Goal: Information Seeking & Learning: Learn about a topic

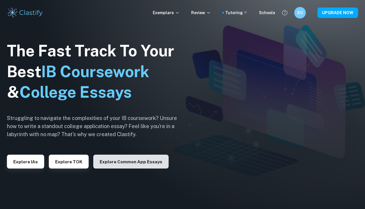
click at [114, 160] on button "Explore Common App essays" at bounding box center [130, 162] width 75 height 14
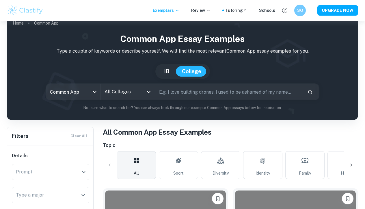
scroll to position [12, 0]
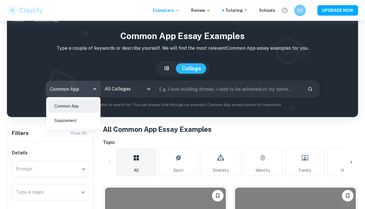
click at [92, 90] on body "We value your privacy We use cookies to enhance your browsing experience, serve…" at bounding box center [182, 113] width 365 height 209
click at [125, 86] on div at bounding box center [182, 104] width 365 height 209
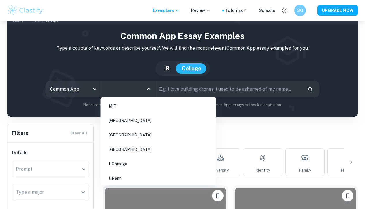
click at [130, 92] on input "All Colleges" at bounding box center [123, 88] width 40 height 11
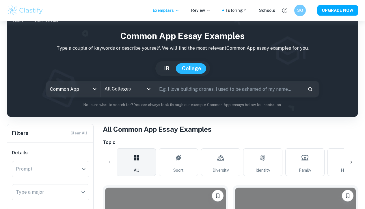
click at [102, 68] on div "[GEOGRAPHIC_DATA]" at bounding box center [183, 68] width 342 height 15
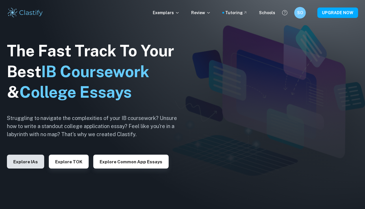
click at [28, 162] on button "Explore IAs" at bounding box center [25, 162] width 37 height 14
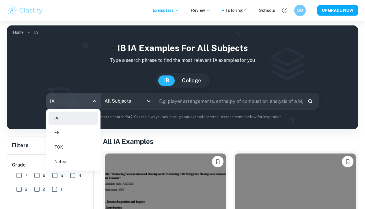
click at [90, 103] on body "We value your privacy We use cookies to enhance your browsing experience, serve…" at bounding box center [182, 125] width 365 height 209
click at [61, 135] on li "EE" at bounding box center [74, 132] width 50 height 13
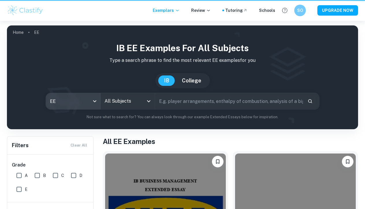
type input "ee"
click at [121, 100] on input "All Subjects" at bounding box center [123, 101] width 40 height 11
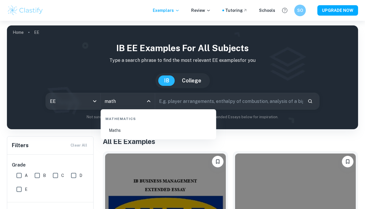
click at [115, 131] on li "Maths" at bounding box center [158, 130] width 111 height 13
type input "Maths"
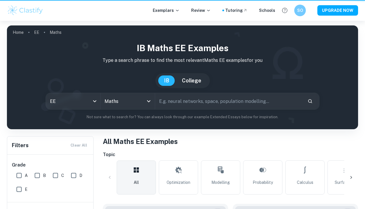
click at [172, 98] on input "text" at bounding box center [229, 101] width 148 height 16
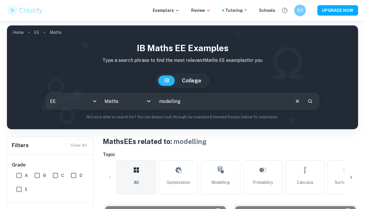
scroll to position [22, 0]
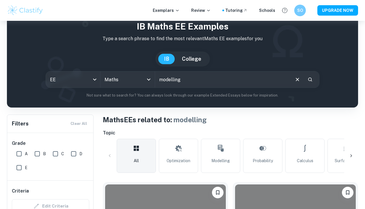
click at [192, 77] on input "modelling" at bounding box center [222, 79] width 134 height 16
click at [204, 79] on input "modelling" at bounding box center [222, 79] width 134 height 16
type input "modelling planets orbits"
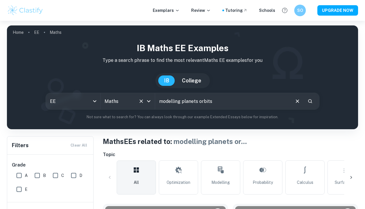
drag, startPoint x: 217, startPoint y: 102, endPoint x: 148, endPoint y: 100, distance: 69.4
click at [147, 100] on div "EE ee All Subjects Maths All Subjects modelling planets orbits ​" at bounding box center [182, 101] width 273 height 17
